Goal: Find specific page/section: Find specific page/section

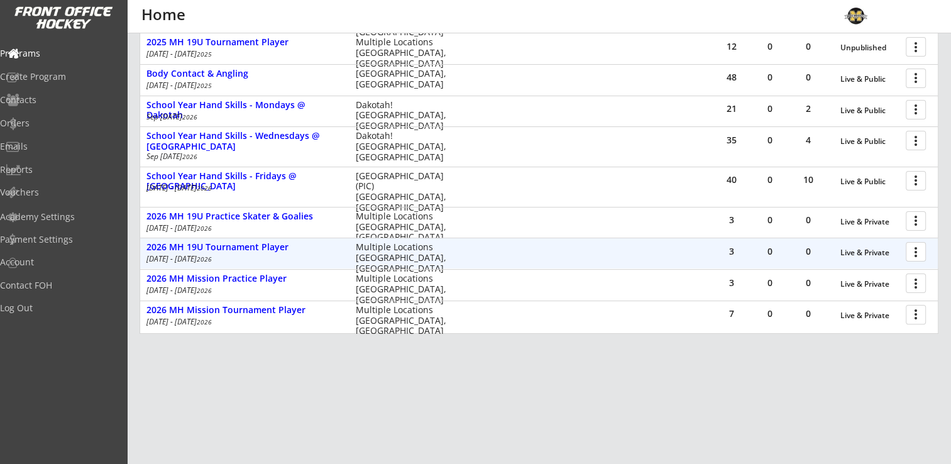
scroll to position [300, 0]
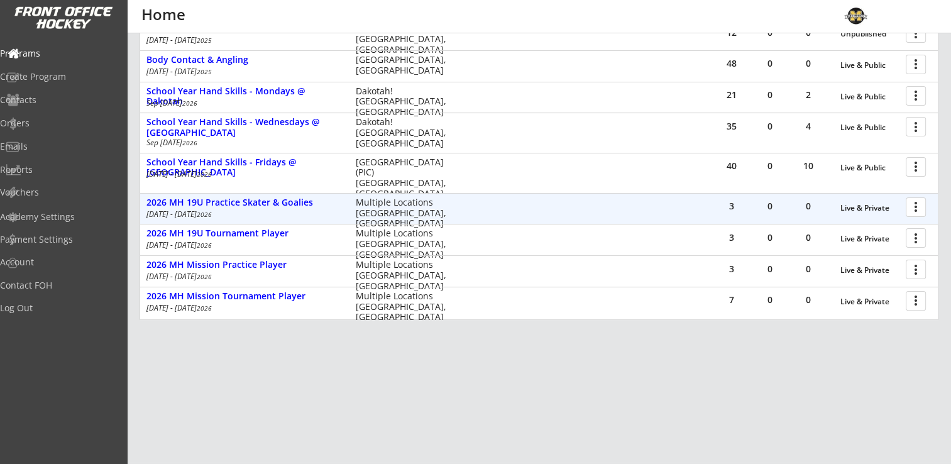
click at [916, 209] on div at bounding box center [918, 206] width 22 height 22
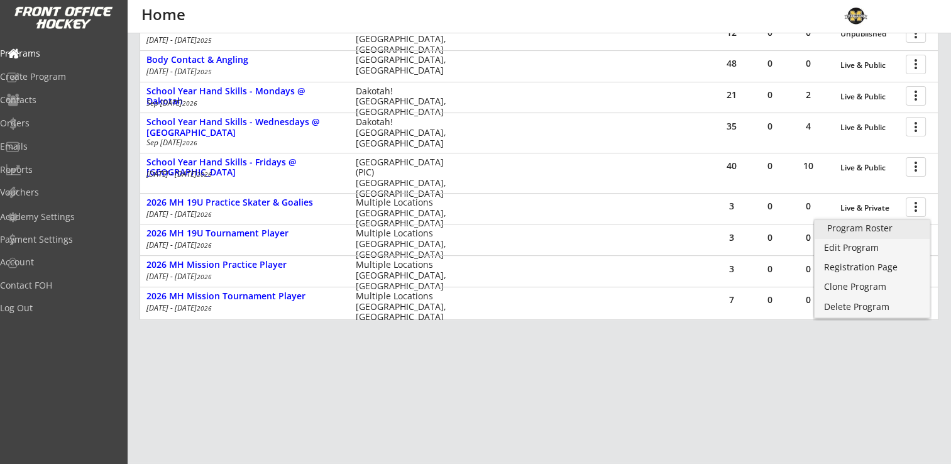
click at [900, 228] on div "Program Roster" at bounding box center [872, 228] width 90 height 9
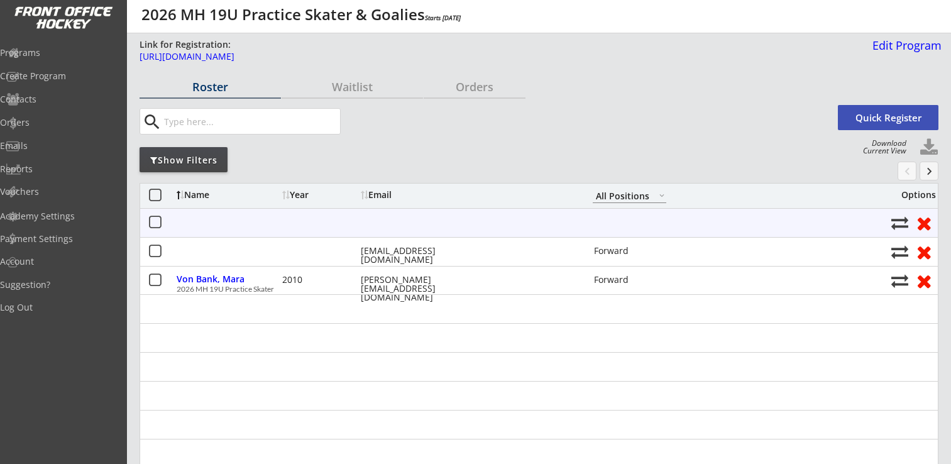
select select ""All Positions""
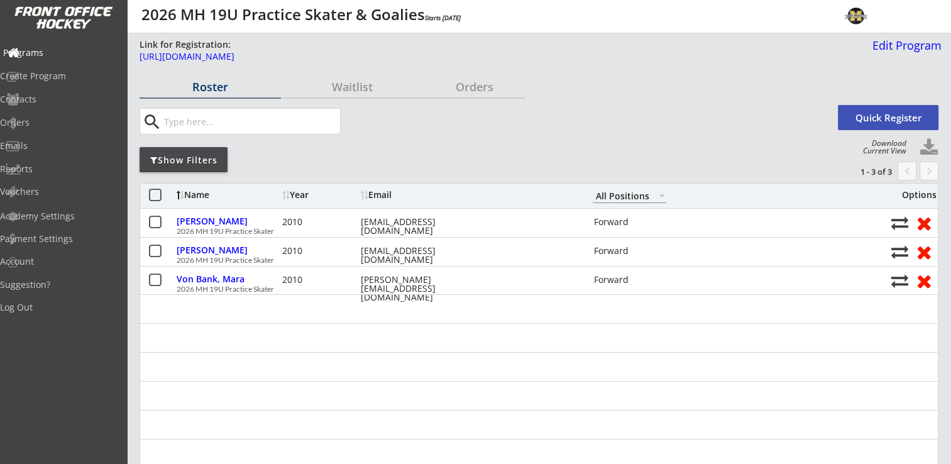
click at [62, 55] on div "Programs" at bounding box center [59, 52] width 113 height 9
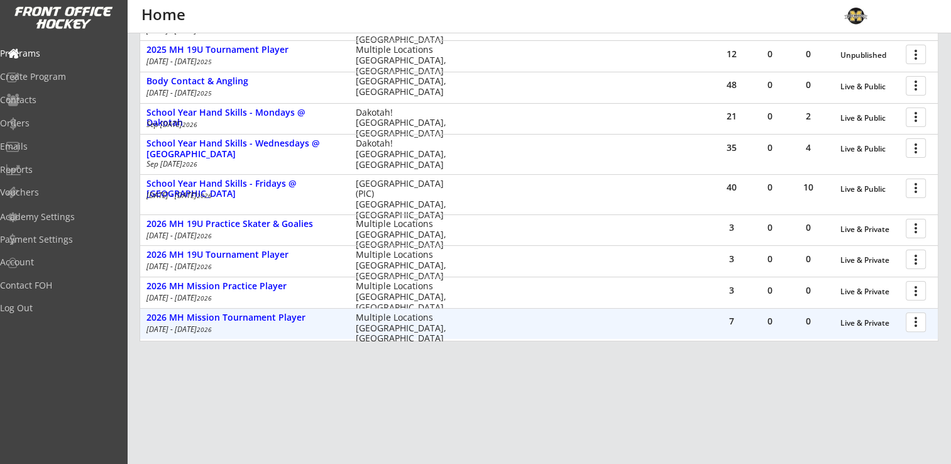
scroll to position [300, 0]
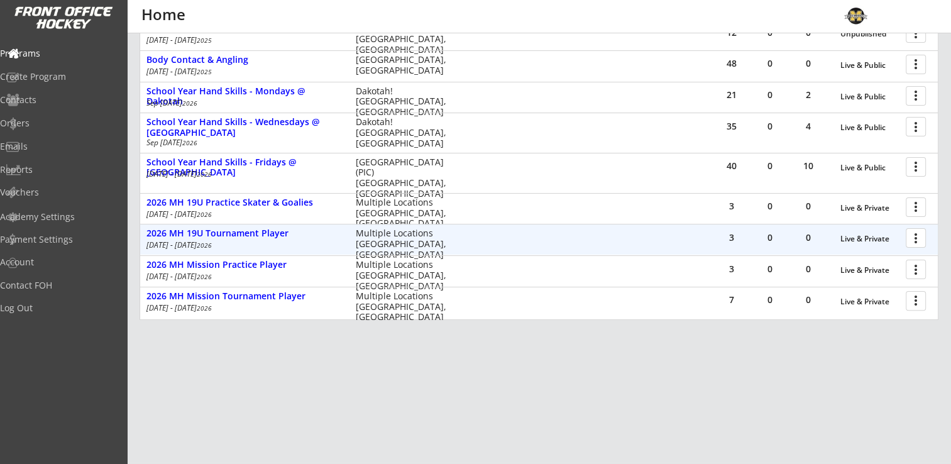
click at [919, 233] on div at bounding box center [918, 237] width 22 height 22
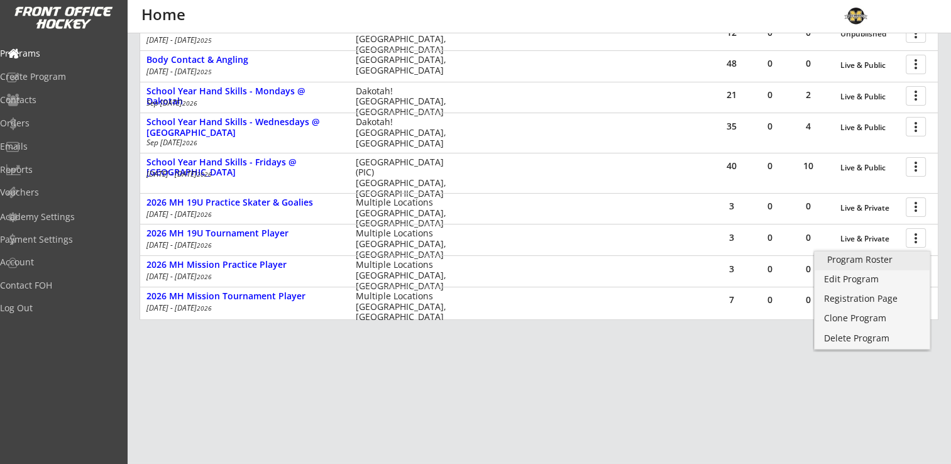
click at [866, 262] on div "Program Roster" at bounding box center [872, 259] width 90 height 9
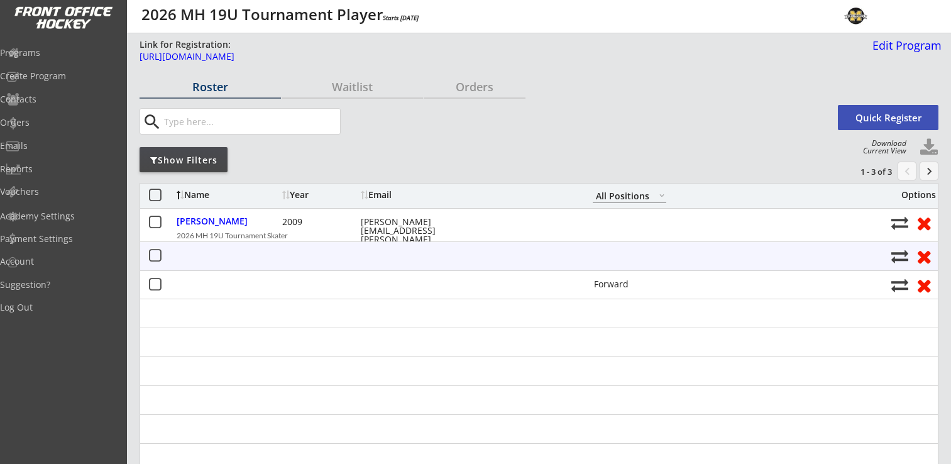
select select ""All Positions""
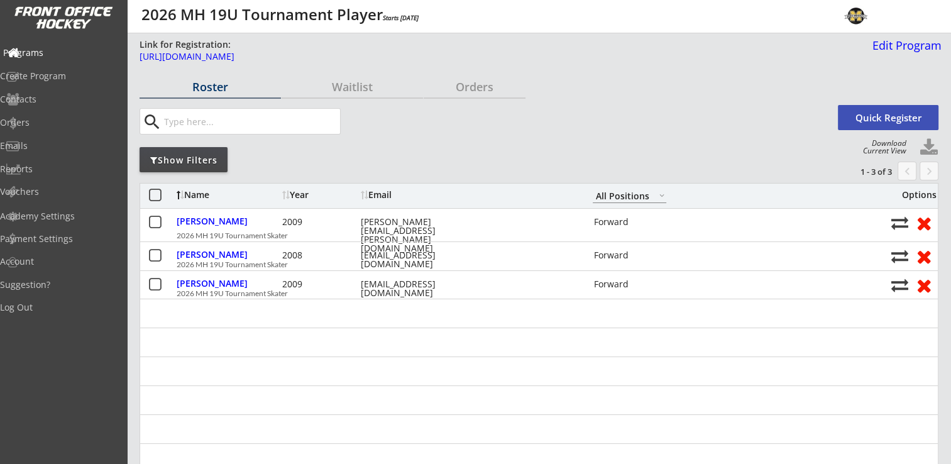
click at [51, 54] on div "Programs" at bounding box center [59, 52] width 113 height 9
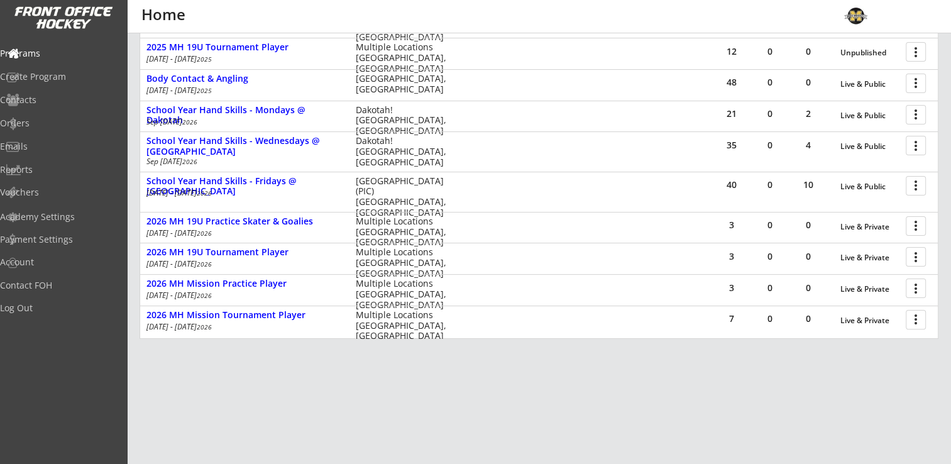
scroll to position [300, 0]
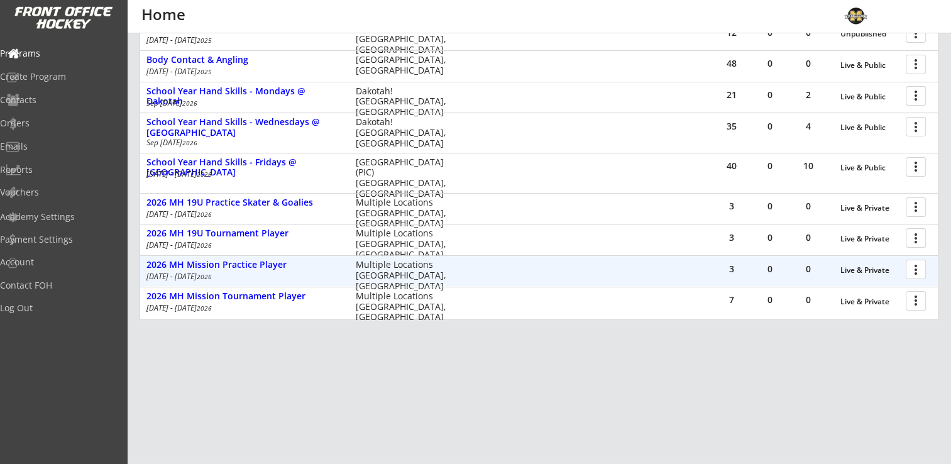
click at [907, 273] on div at bounding box center [918, 269] width 22 height 22
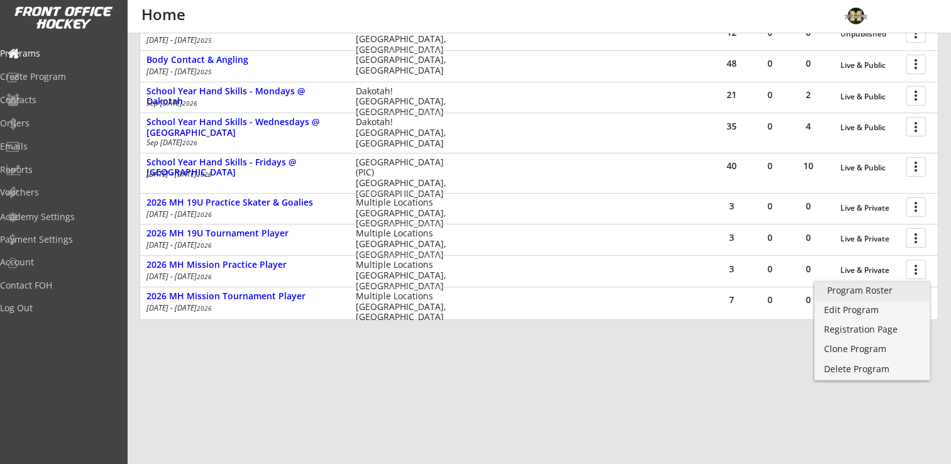
click at [890, 286] on div "Program Roster" at bounding box center [872, 290] width 90 height 9
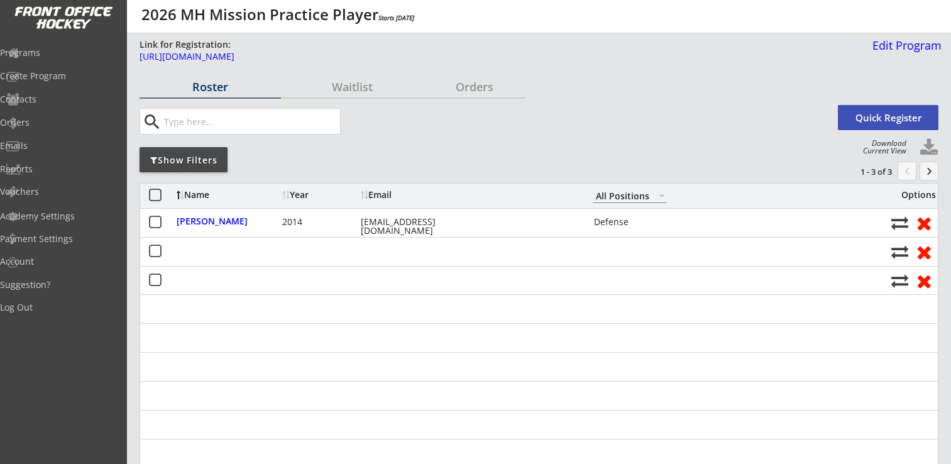
select select ""All Positions""
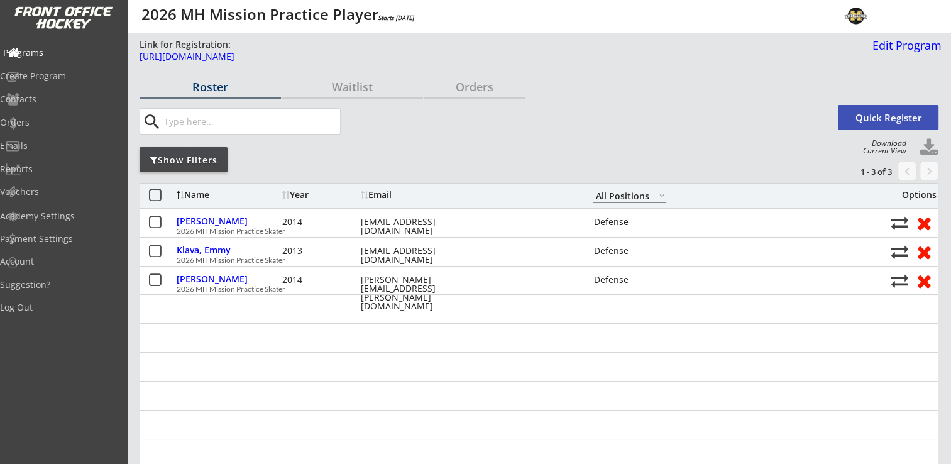
click at [60, 48] on div "Programs" at bounding box center [59, 52] width 113 height 9
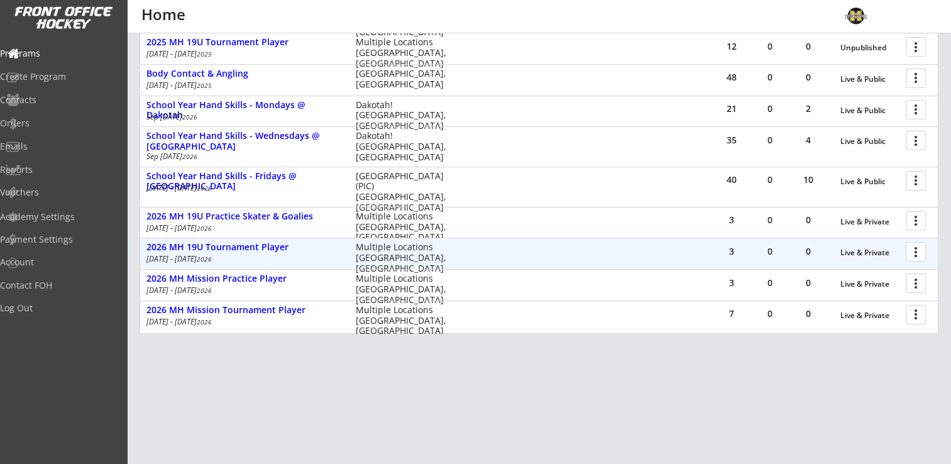
scroll to position [300, 0]
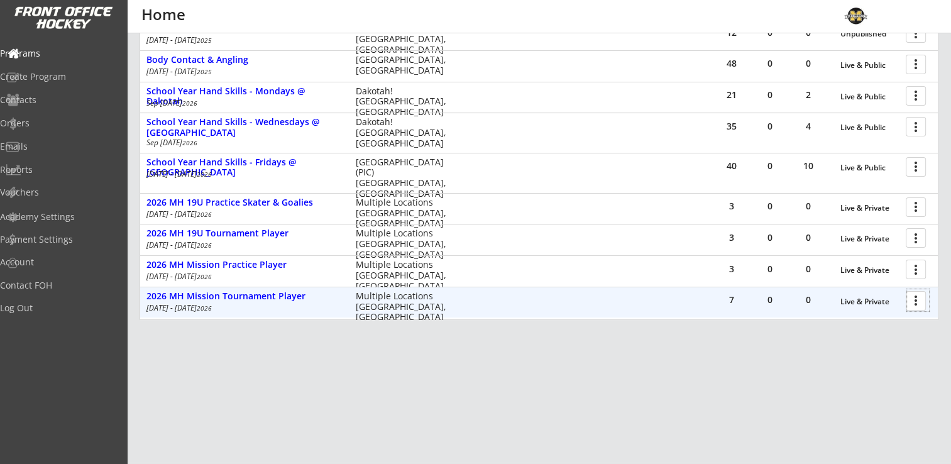
click at [916, 302] on div at bounding box center [918, 300] width 22 height 22
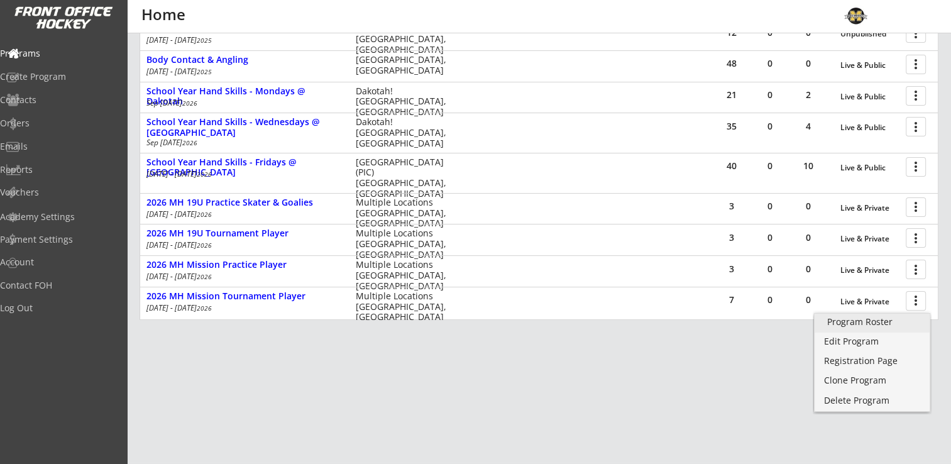
click at [860, 320] on div "Program Roster" at bounding box center [872, 321] width 90 height 9
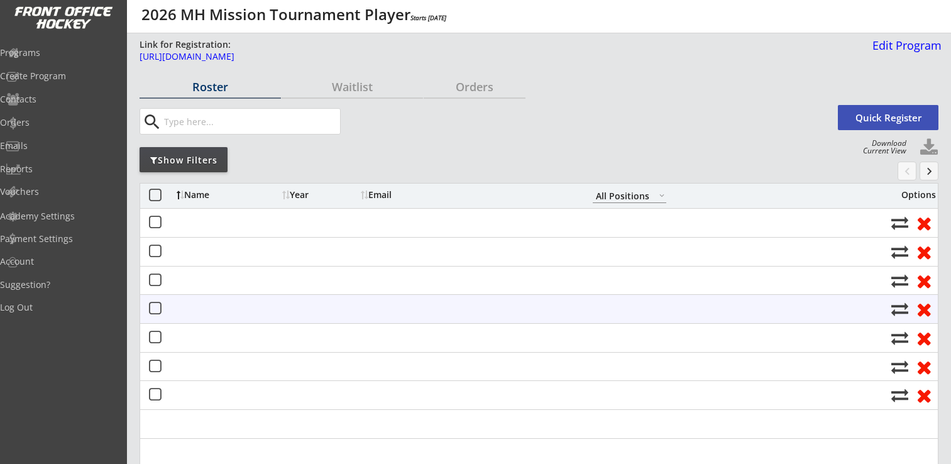
select select ""All Positions""
